Goal: Task Accomplishment & Management: Complete application form

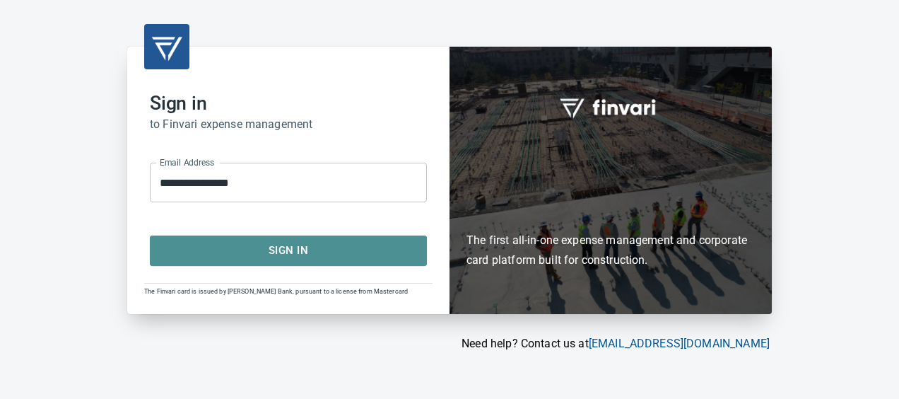
click at [299, 246] on span "Sign In" at bounding box center [288, 250] width 246 height 18
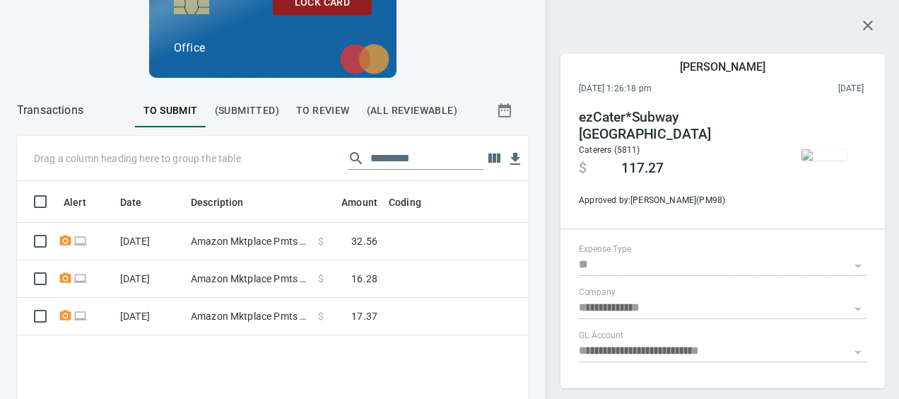
scroll to position [267, 479]
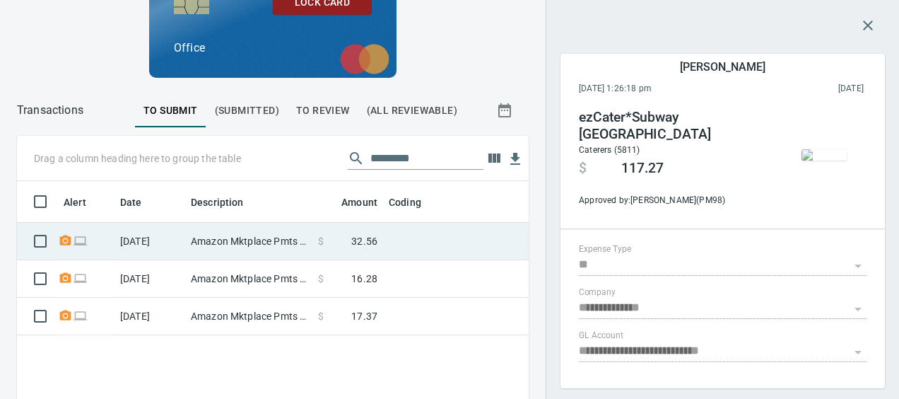
click at [450, 231] on td at bounding box center [559, 241] width 353 height 37
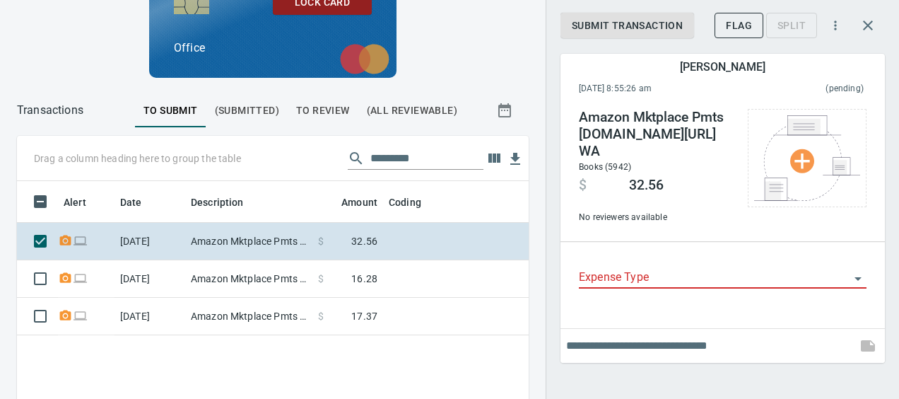
scroll to position [267, 479]
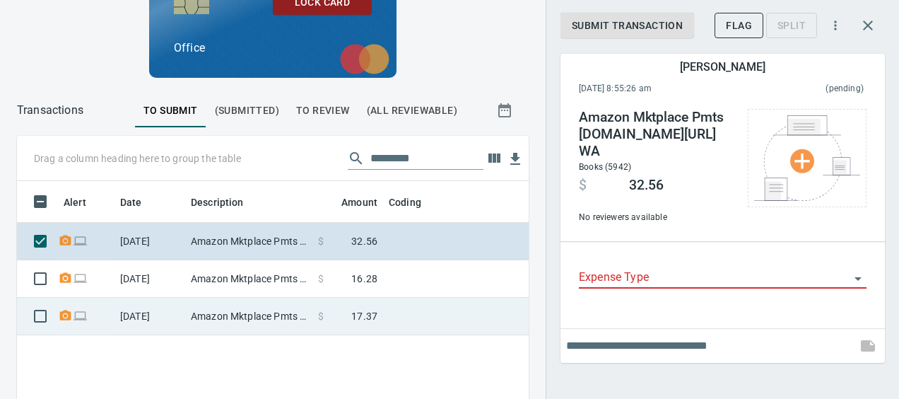
click at [458, 314] on td at bounding box center [559, 316] width 353 height 37
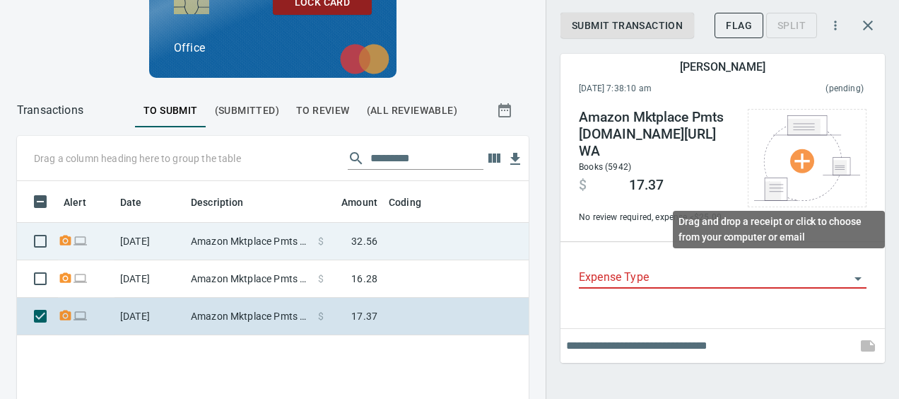
scroll to position [267, 479]
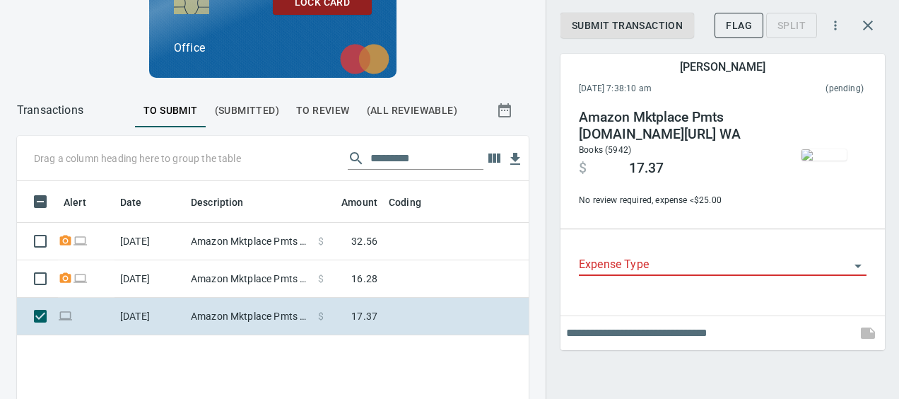
click at [652, 264] on input "Expense Type" at bounding box center [714, 265] width 271 height 20
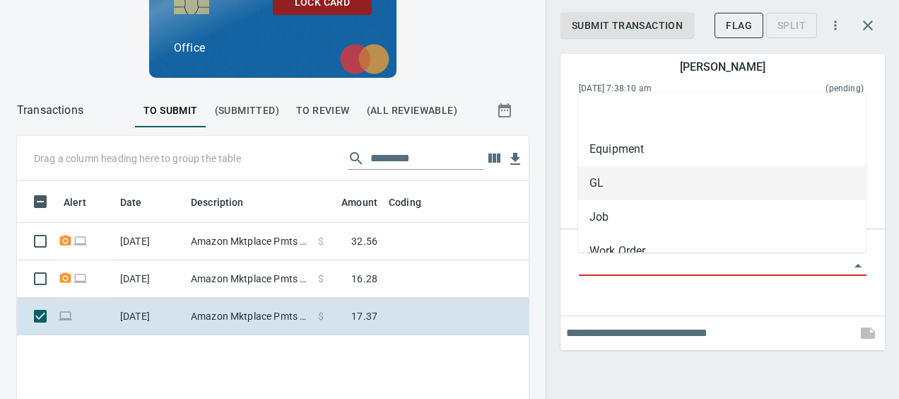
click at [603, 191] on li "GL" at bounding box center [722, 183] width 288 height 34
type input "**"
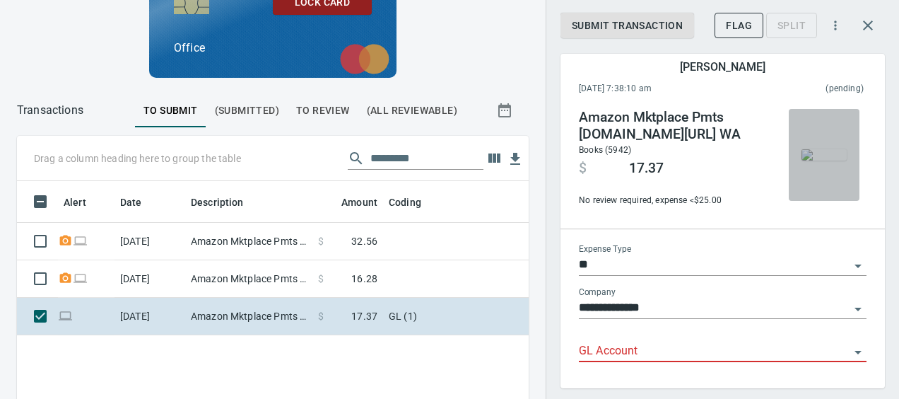
click at [814, 149] on img "button" at bounding box center [824, 154] width 45 height 11
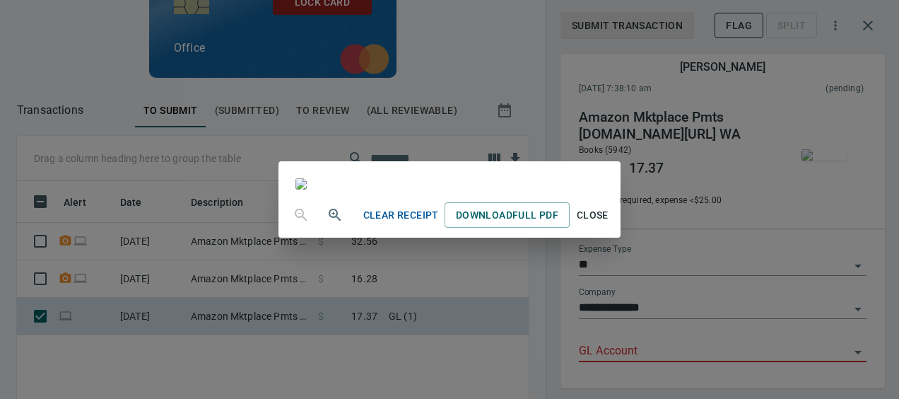
click at [793, 257] on div "Clear Receipt Download Full PDF Close" at bounding box center [449, 199] width 899 height 399
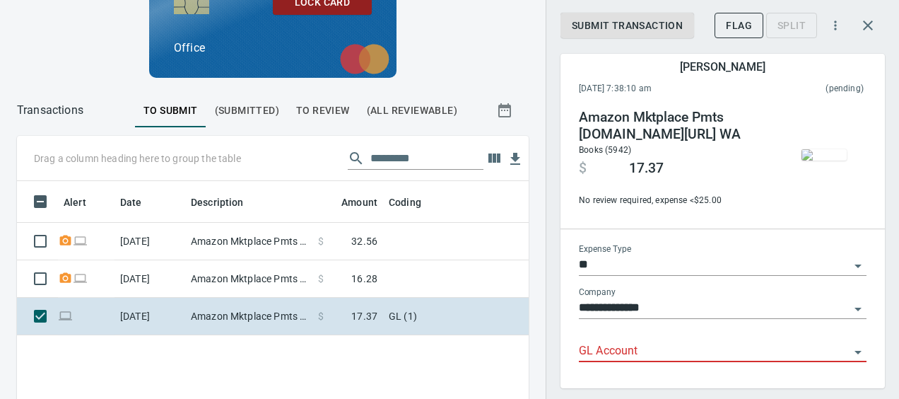
click at [600, 352] on input "GL Account" at bounding box center [714, 351] width 271 height 20
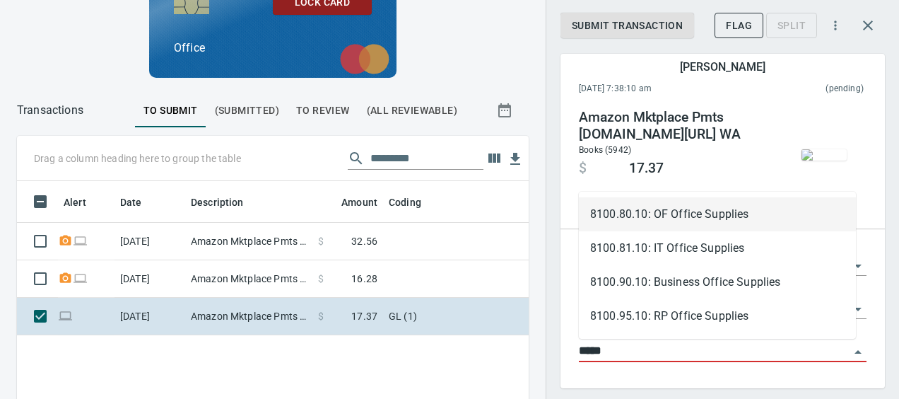
type input "*****"
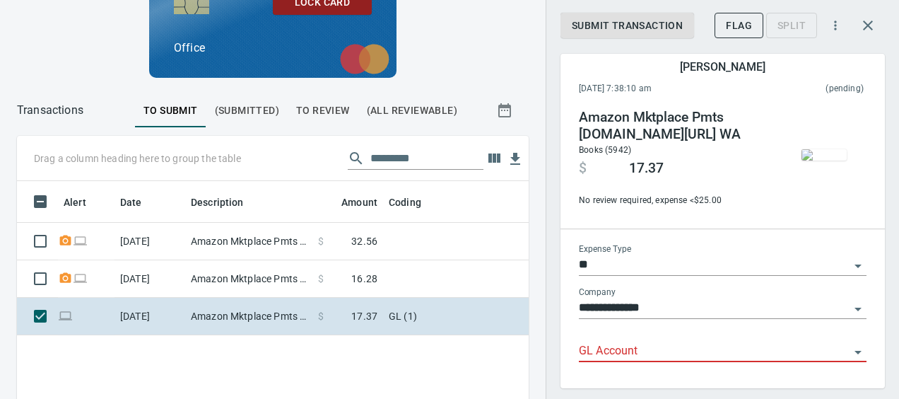
click at [735, 182] on div "No review required, expense < $25.00" at bounding box center [675, 192] width 192 height 31
click at [588, 365] on div "GL Account" at bounding box center [723, 351] width 288 height 43
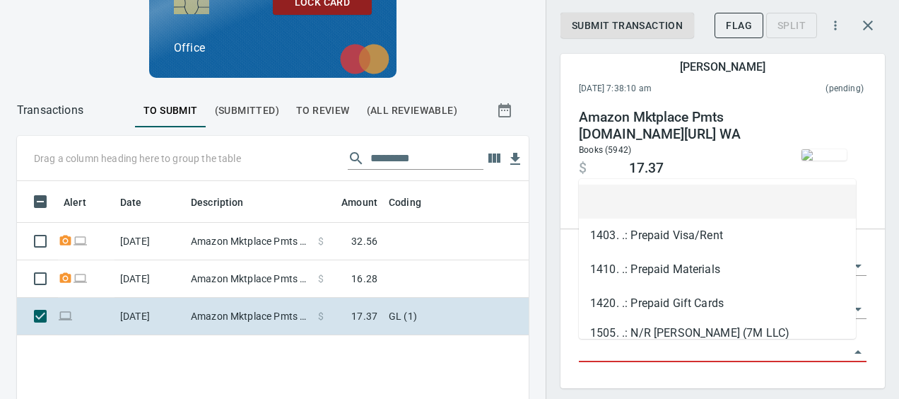
click at [594, 356] on input "GL Account" at bounding box center [714, 351] width 271 height 20
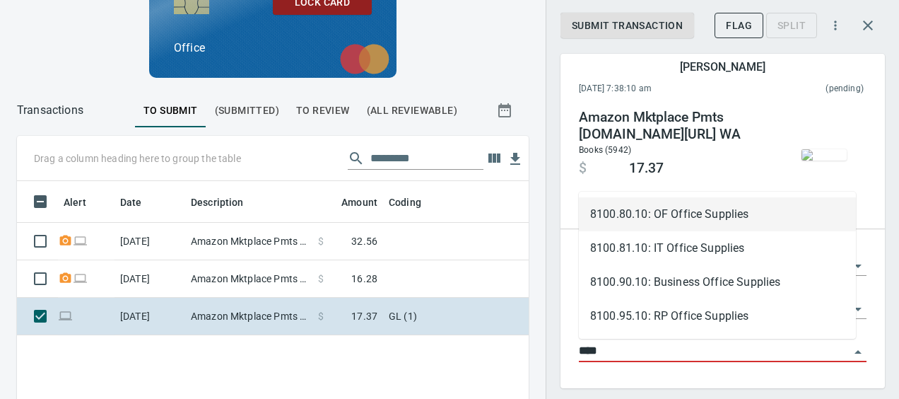
click at [686, 225] on li "8100.80.10: OF Office Supplies" at bounding box center [717, 214] width 277 height 34
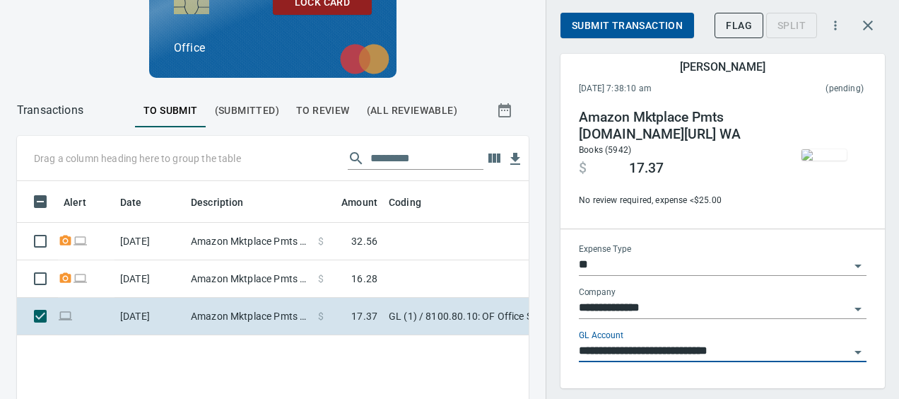
type input "**********"
click at [595, 23] on span "Submit Transaction" at bounding box center [627, 26] width 111 height 18
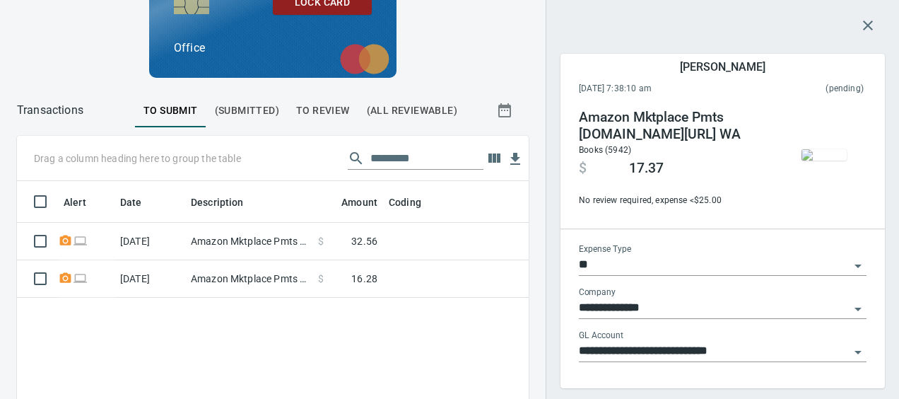
click at [386, 296] on div "Alert Date Description Amount Coding [DATE] Amazon Mktplace Pmts [DOMAIN_NAME][…" at bounding box center [273, 320] width 512 height 279
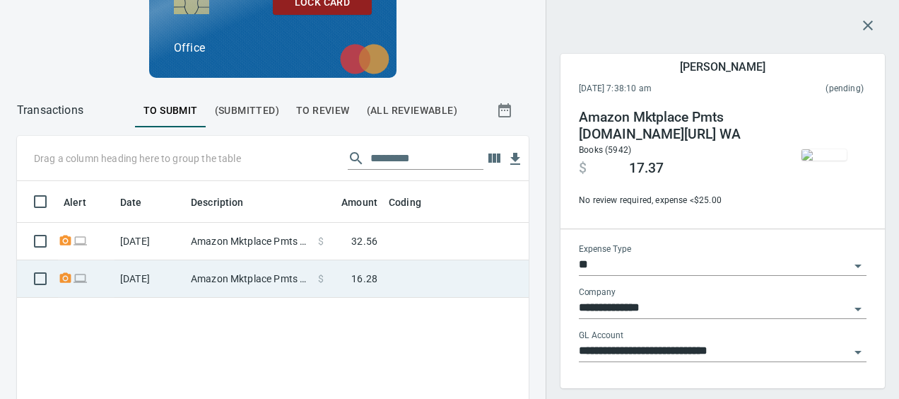
click at [397, 287] on td at bounding box center [559, 278] width 353 height 37
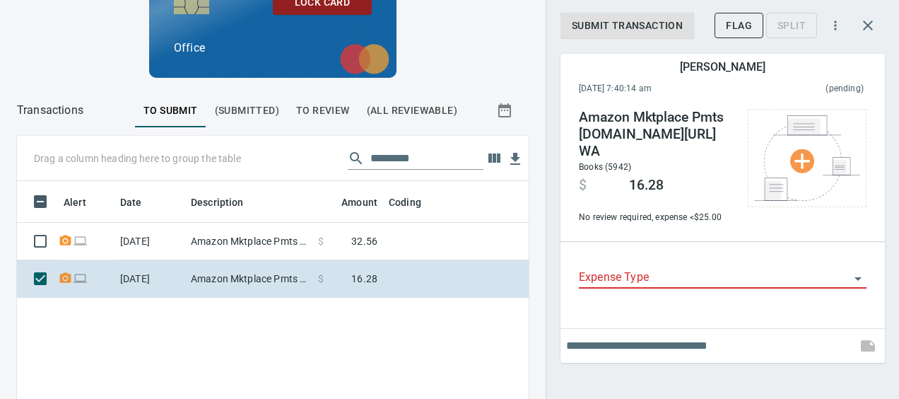
scroll to position [267, 479]
drag, startPoint x: 633, startPoint y: 164, endPoint x: 665, endPoint y: 161, distance: 31.2
click at [665, 175] on h4 "$ 16.28" at bounding box center [656, 184] width 155 height 19
click at [679, 175] on h4 "$ 16.28" at bounding box center [656, 184] width 155 height 19
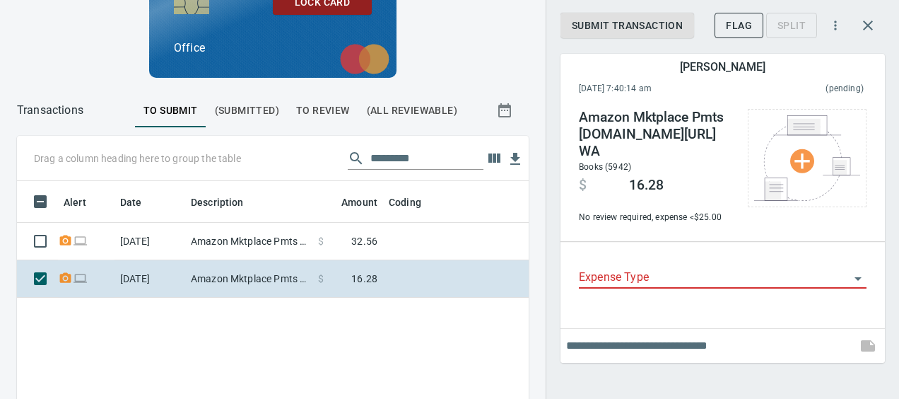
click at [698, 257] on div "Expense Type" at bounding box center [723, 273] width 288 height 32
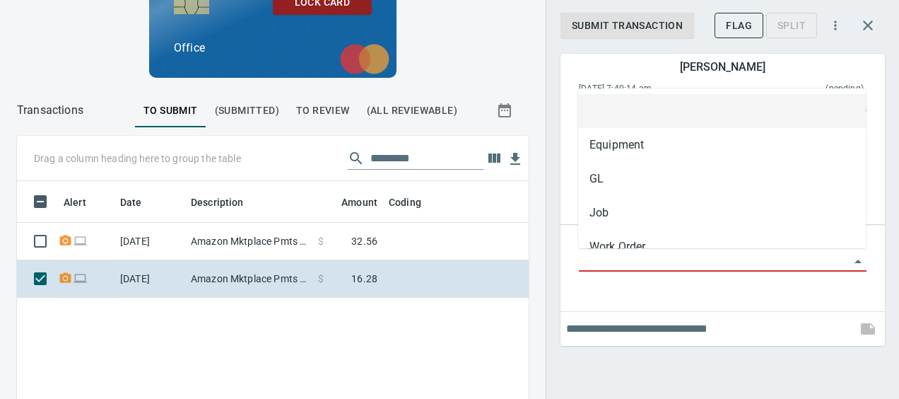
click at [621, 263] on input "Expense Type" at bounding box center [714, 261] width 271 height 20
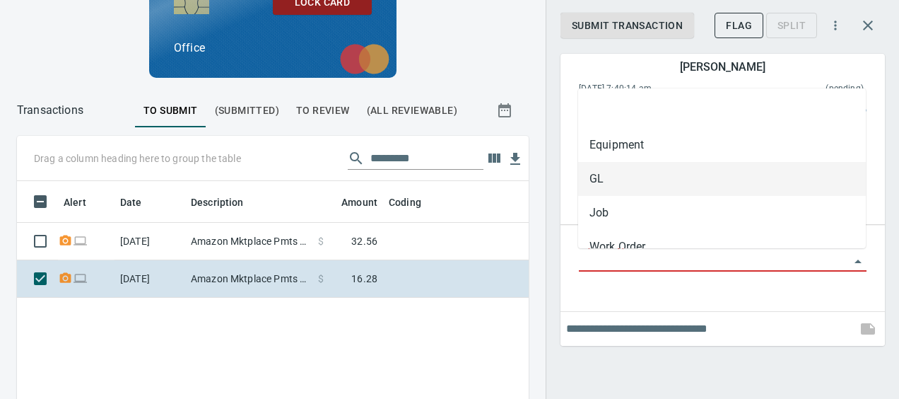
click at [617, 191] on li "GL" at bounding box center [722, 179] width 288 height 34
type input "**"
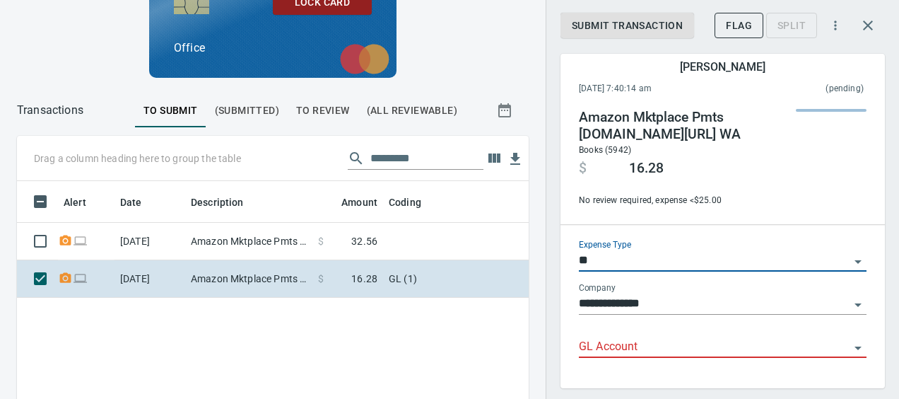
click at [590, 355] on input "GL Account" at bounding box center [714, 347] width 271 height 20
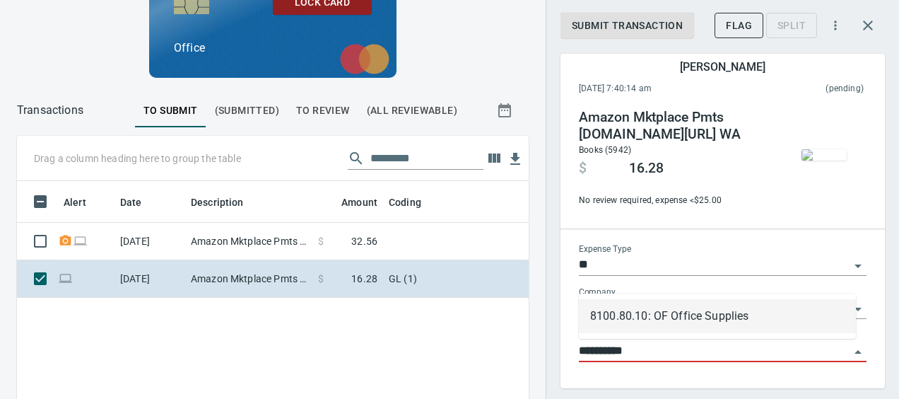
click at [682, 312] on li "8100.80.10: OF Office Supplies" at bounding box center [717, 316] width 277 height 34
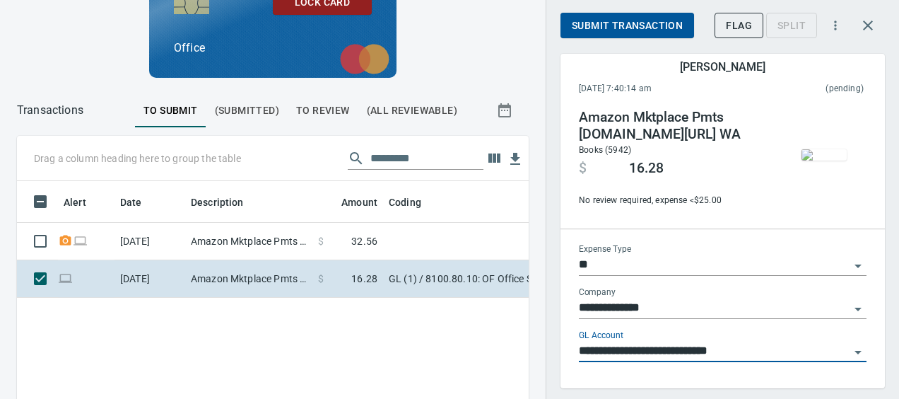
type input "**********"
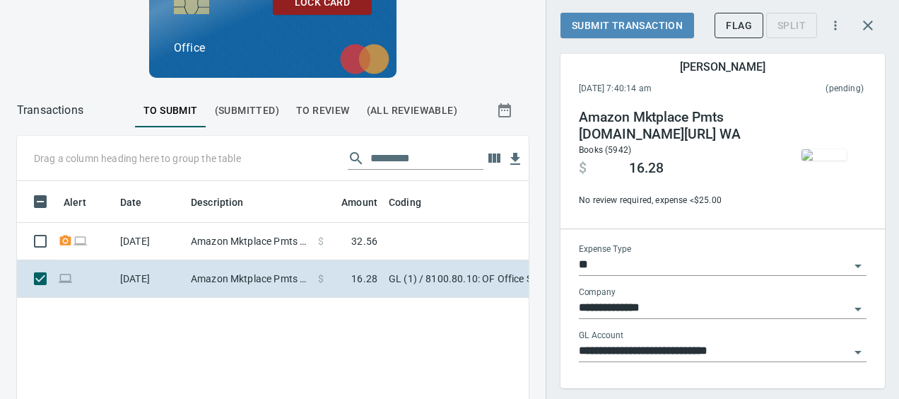
click at [650, 27] on span "Submit Transaction" at bounding box center [627, 26] width 111 height 18
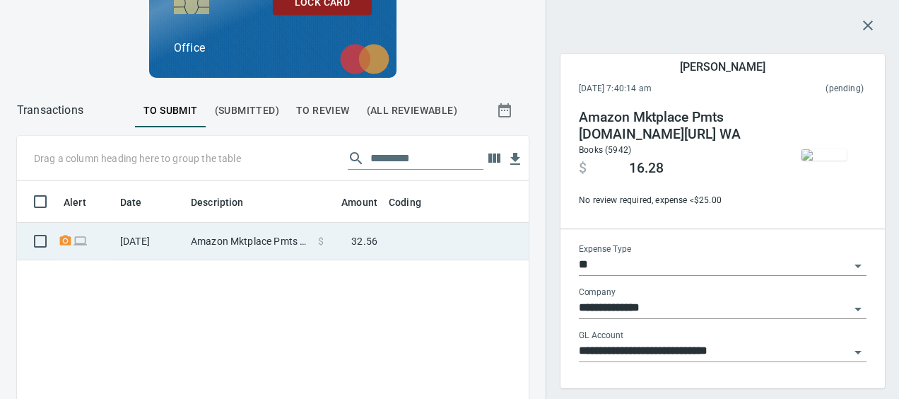
click at [422, 239] on td at bounding box center [559, 241] width 353 height 37
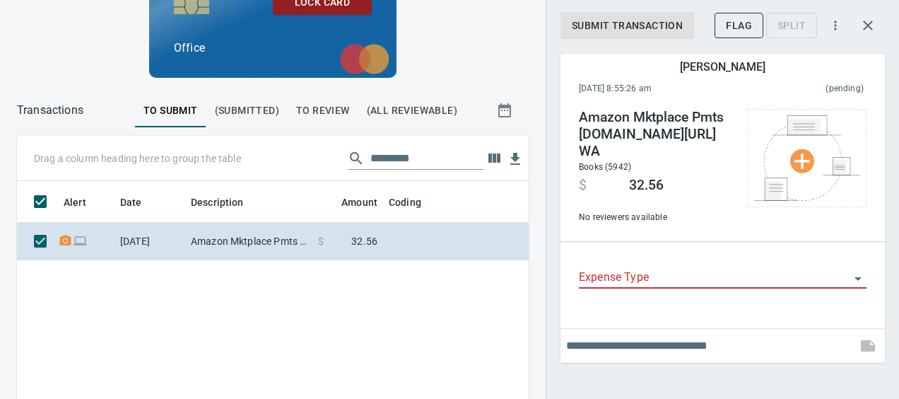
scroll to position [267, 479]
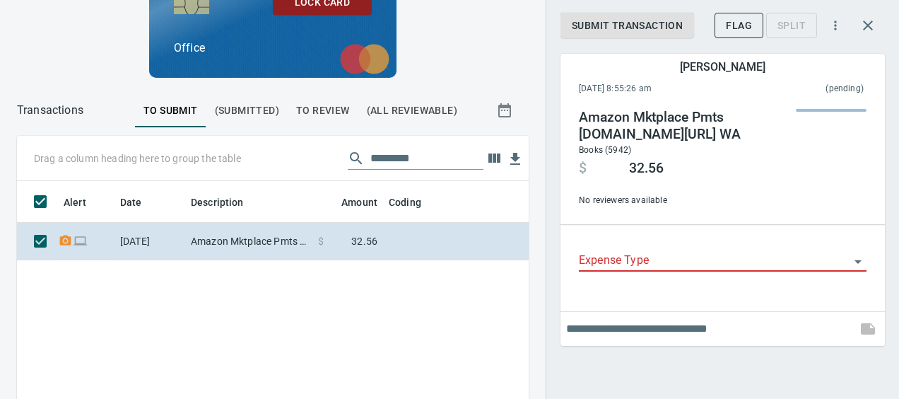
click at [629, 263] on input "Expense Type" at bounding box center [714, 261] width 271 height 20
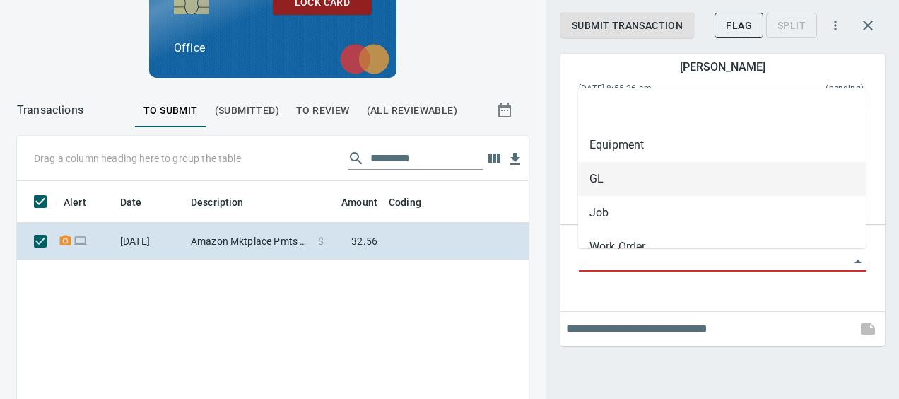
click at [604, 188] on li "GL" at bounding box center [722, 179] width 288 height 34
type input "**"
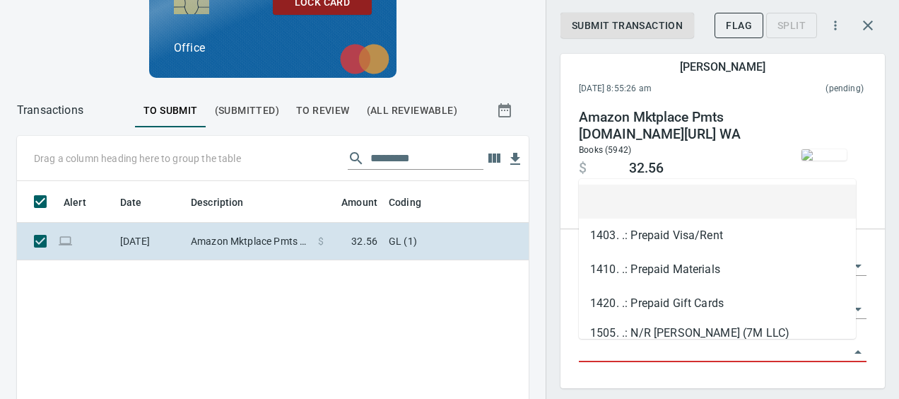
click at [592, 349] on input "GL Account" at bounding box center [714, 351] width 271 height 20
click at [802, 154] on img "button" at bounding box center [824, 154] width 45 height 11
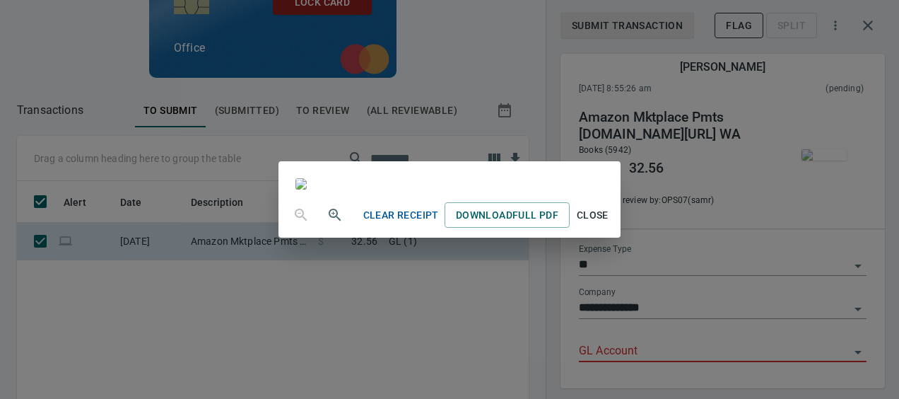
click at [812, 297] on div "Clear Receipt Download Full PDF Close" at bounding box center [449, 199] width 899 height 399
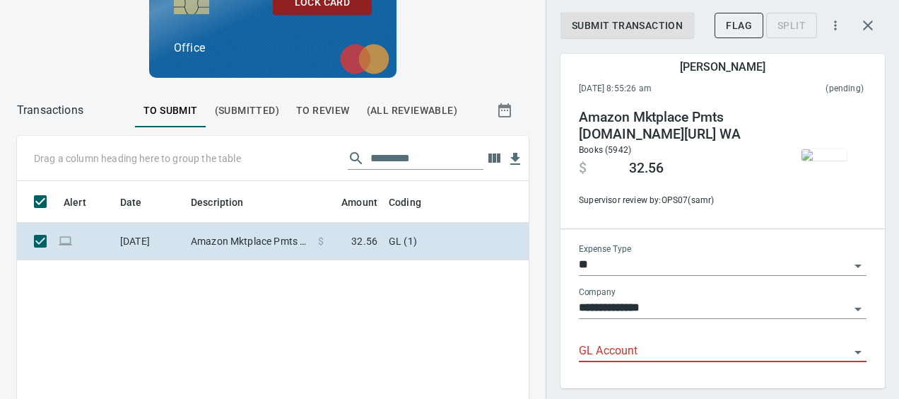
click at [609, 356] on input "GL Account" at bounding box center [714, 351] width 271 height 20
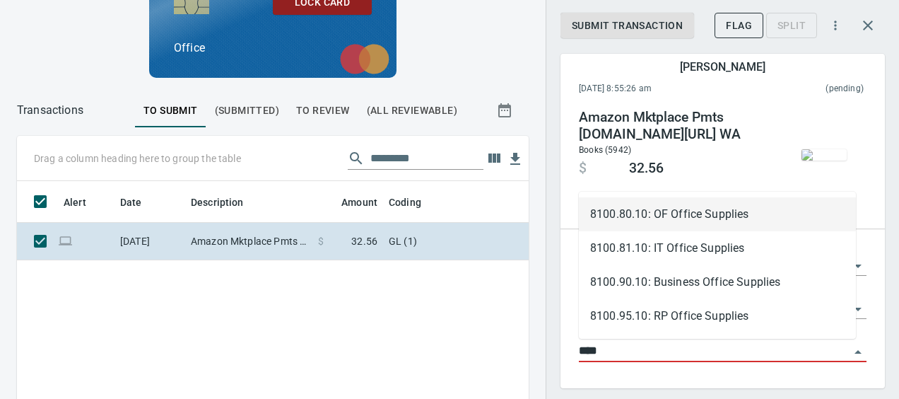
click at [659, 228] on li "8100.80.10: OF Office Supplies" at bounding box center [717, 214] width 277 height 34
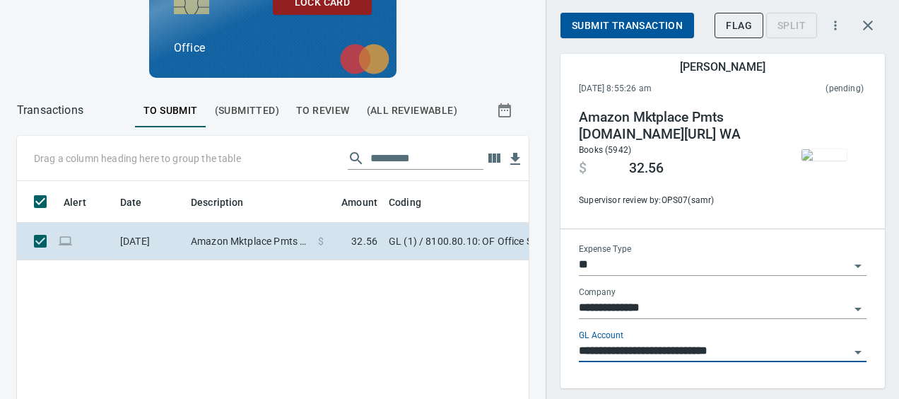
type input "**********"
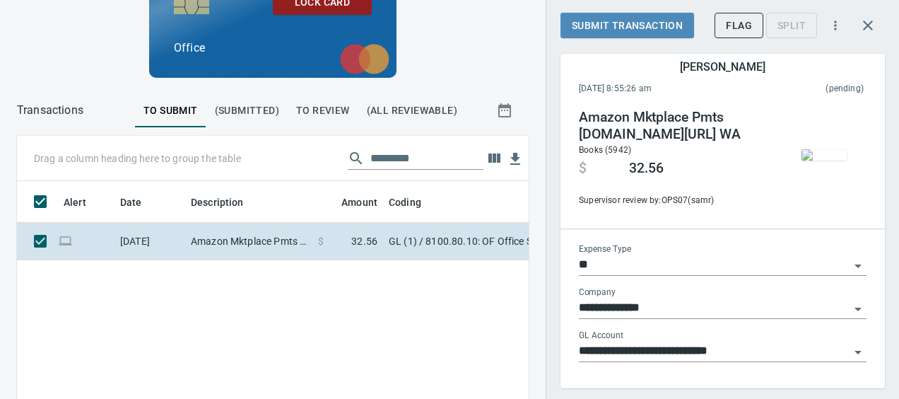
click at [596, 21] on span "Submit Transaction" at bounding box center [627, 26] width 111 height 18
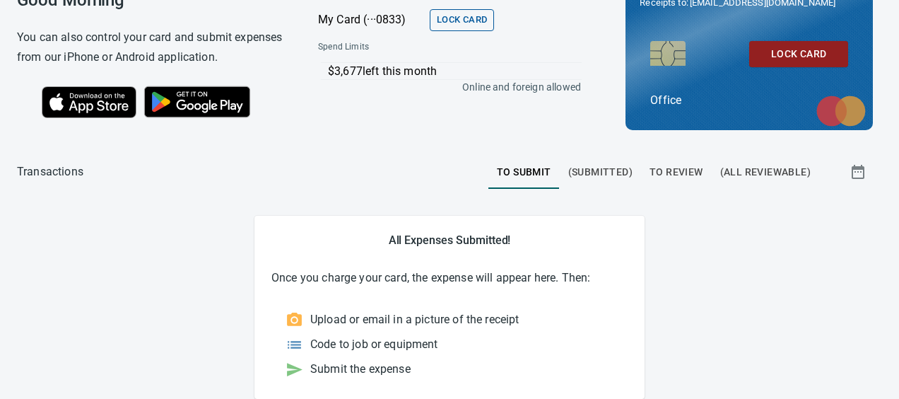
scroll to position [26, 0]
